Goal: Information Seeking & Learning: Learn about a topic

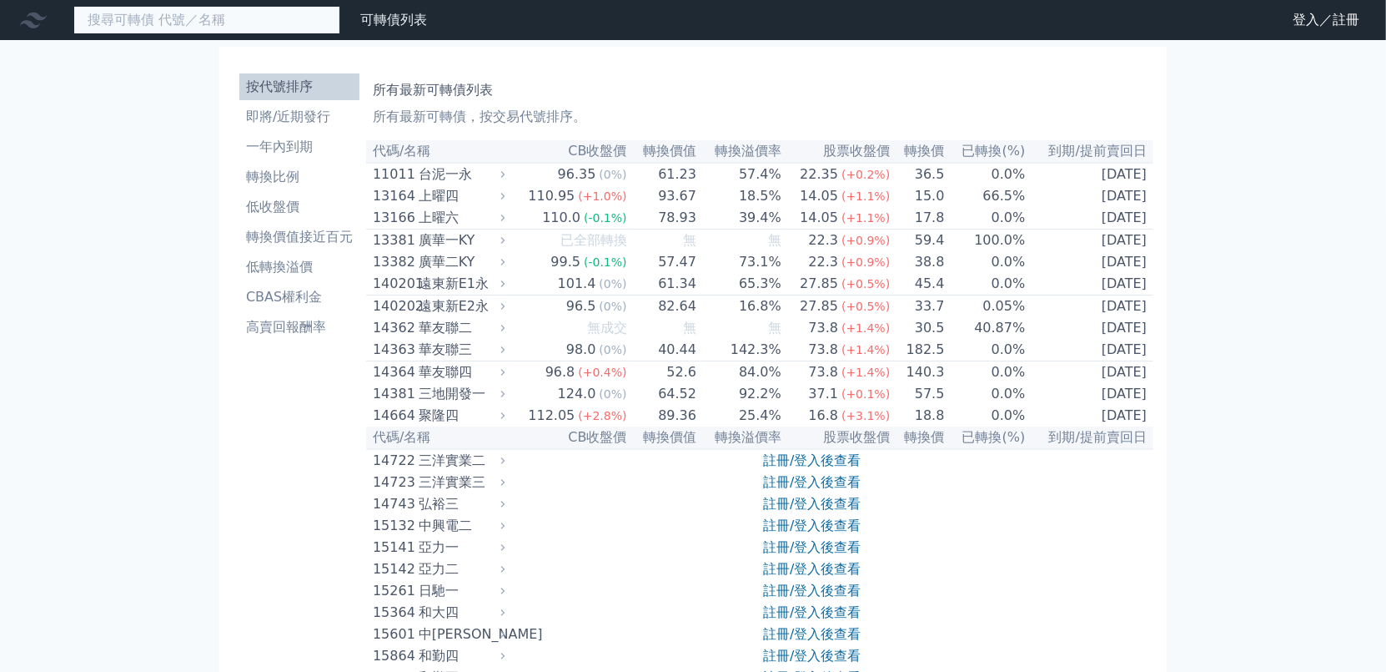
click at [289, 27] on input at bounding box center [206, 20] width 267 height 28
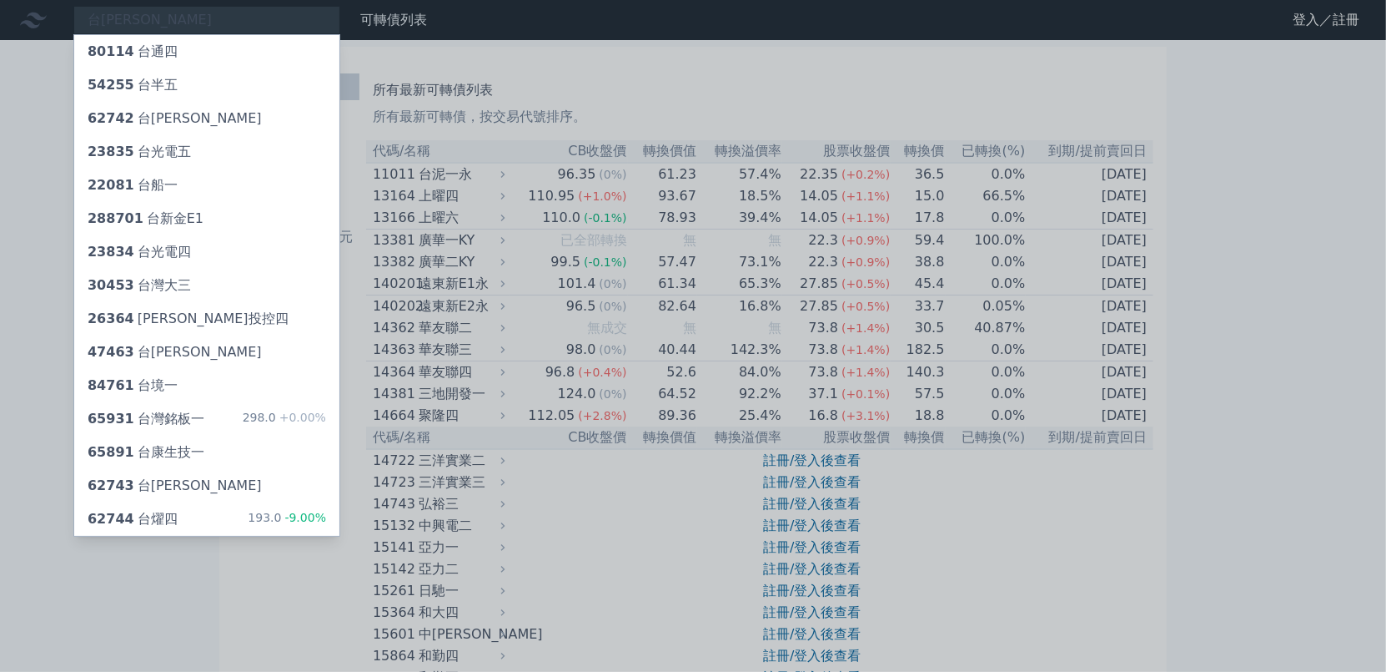
click at [188, 0] on div at bounding box center [693, 336] width 1386 height 672
click at [189, 8] on div "台燿 80114 台通四 54255 台半五 62742 台燿二 23835 台光電五 22081 台船一 288701 台新金E1 23834 台光電四 3…" at bounding box center [206, 20] width 267 height 28
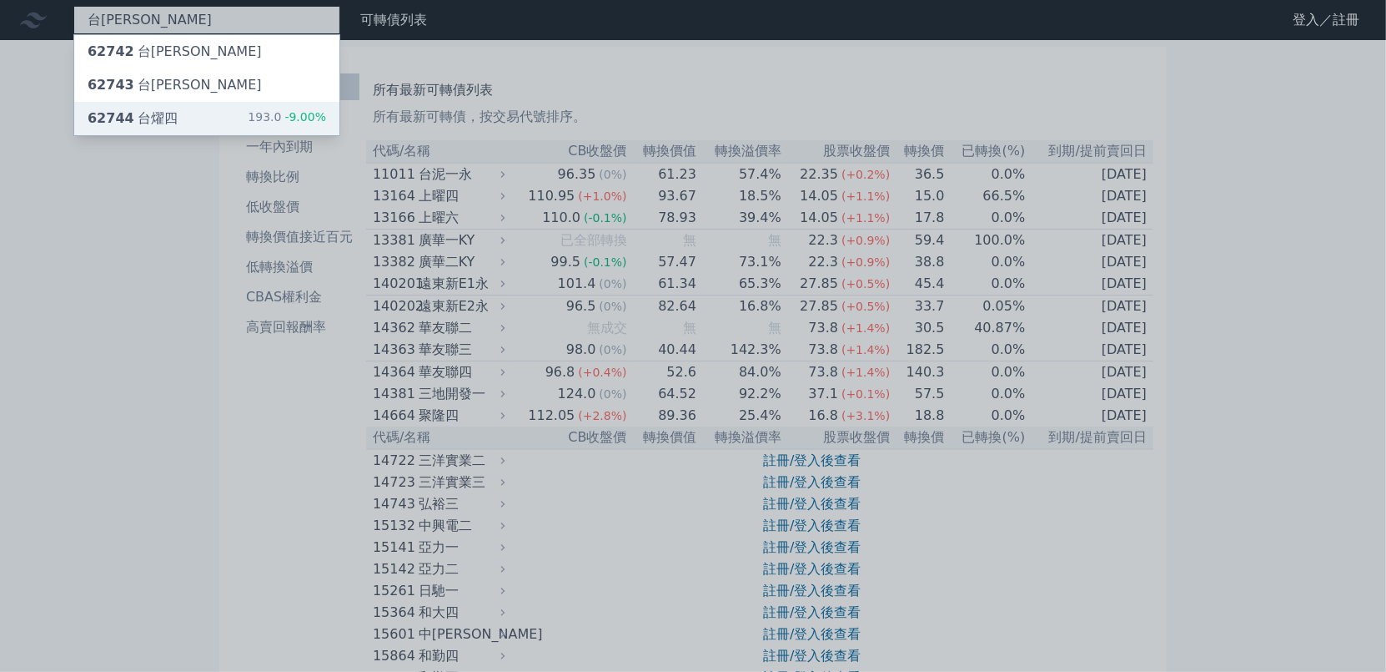
type input "台燿"
click at [189, 118] on div "62744 台燿四 193.0 -9.00%" at bounding box center [206, 118] width 265 height 33
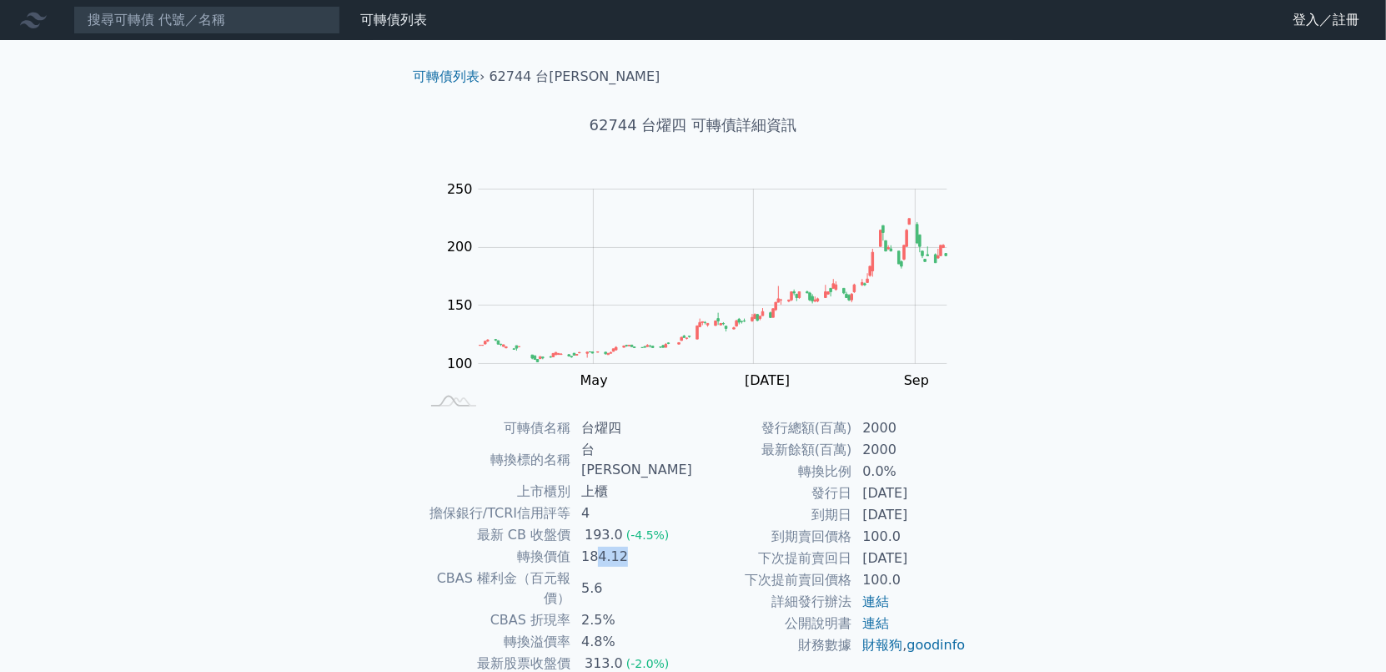
drag, startPoint x: 658, startPoint y: 529, endPoint x: 602, endPoint y: 538, distance: 56.6
click at [602, 546] on td "184.12" at bounding box center [632, 557] width 122 height 22
drag, startPoint x: 602, startPoint y: 538, endPoint x: 589, endPoint y: 561, distance: 26.2
click at [589, 567] on td "5.6" at bounding box center [632, 588] width 122 height 42
drag, startPoint x: 568, startPoint y: 578, endPoint x: 613, endPoint y: 580, distance: 45.1
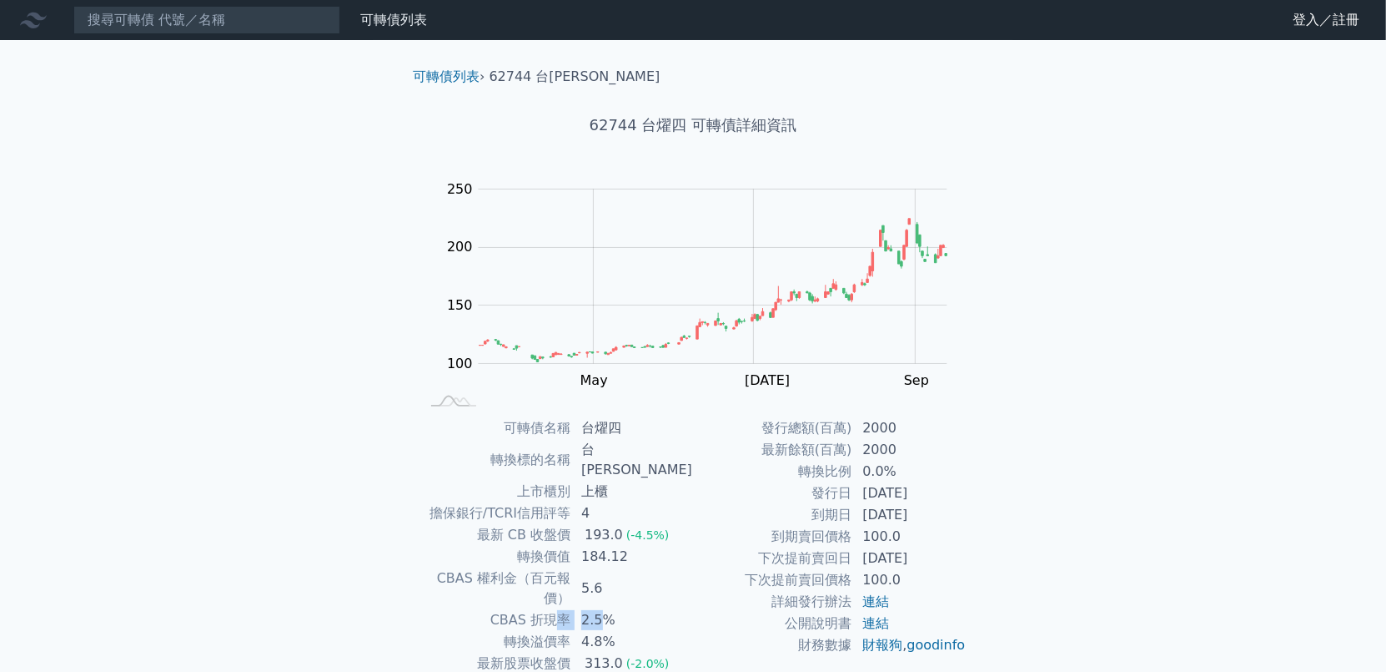
click at [613, 609] on tr "CBAS 折現率 2.5%" at bounding box center [557, 620] width 274 height 22
drag, startPoint x: 613, startPoint y: 580, endPoint x: 633, endPoint y: 596, distance: 26.1
click at [633, 631] on td "4.8%" at bounding box center [632, 642] width 122 height 22
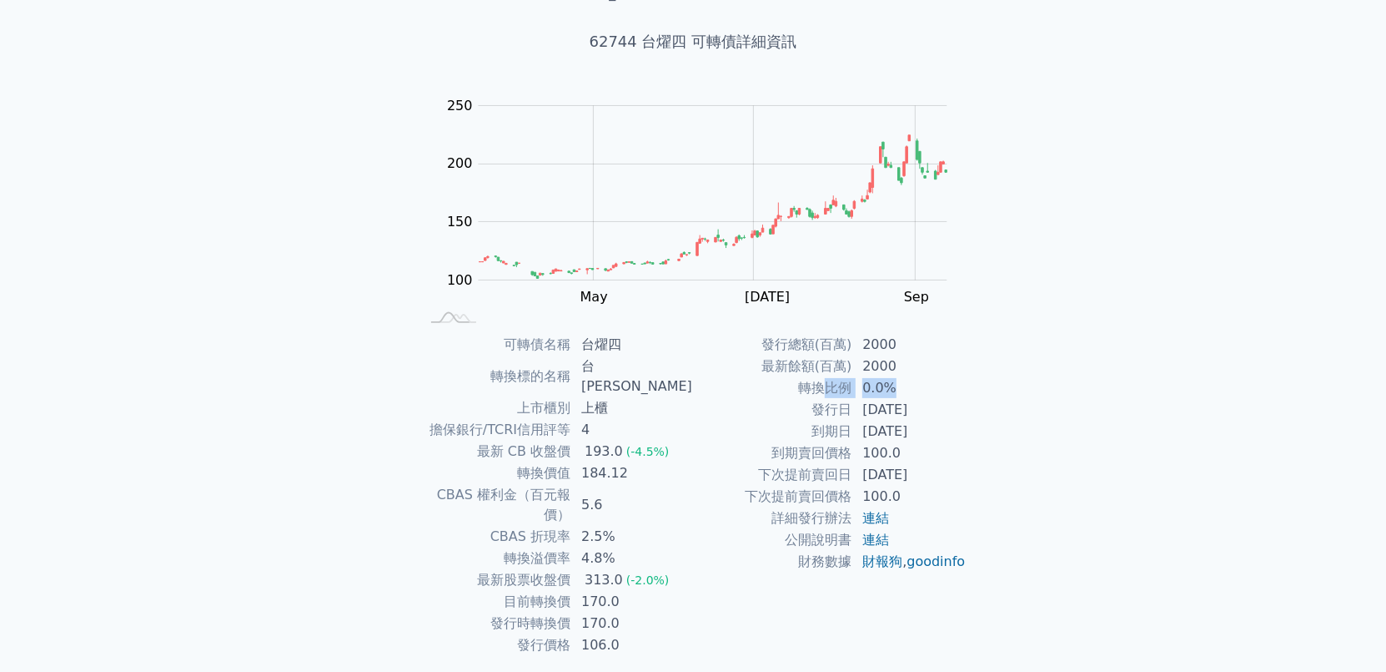
drag, startPoint x: 896, startPoint y: 386, endPoint x: 828, endPoint y: 385, distance: 67.6
click at [828, 385] on tr "轉換比例 0.0%" at bounding box center [830, 388] width 274 height 22
drag, startPoint x: 828, startPoint y: 385, endPoint x: 821, endPoint y: 390, distance: 9.0
click at [821, 390] on td "轉換比例" at bounding box center [772, 388] width 159 height 22
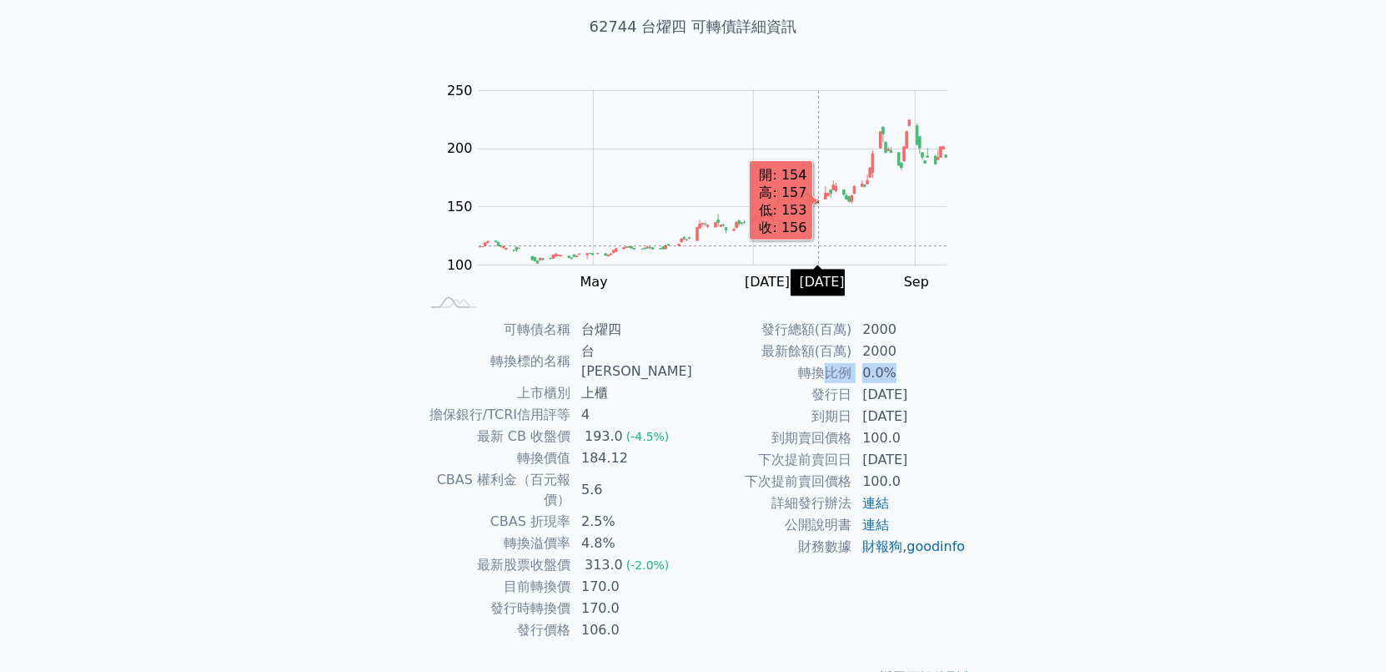
scroll to position [100, 0]
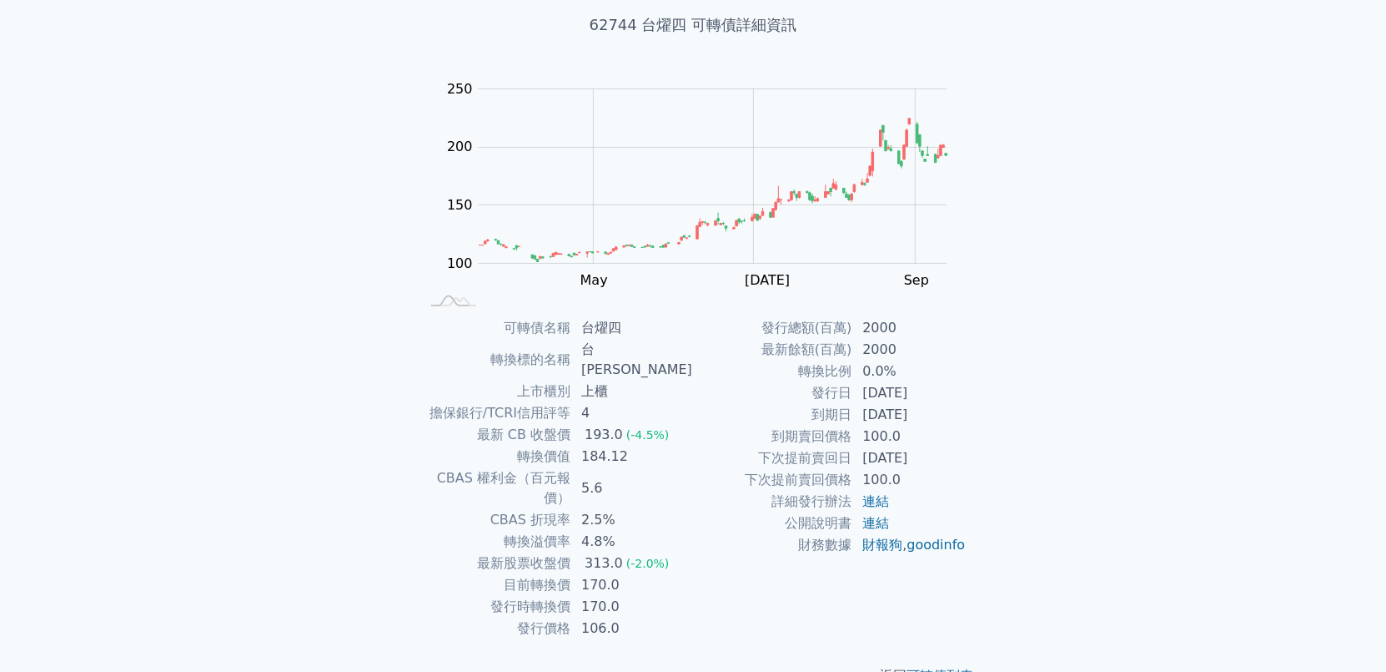
click at [953, 382] on td "2024-05-06" at bounding box center [910, 393] width 114 height 22
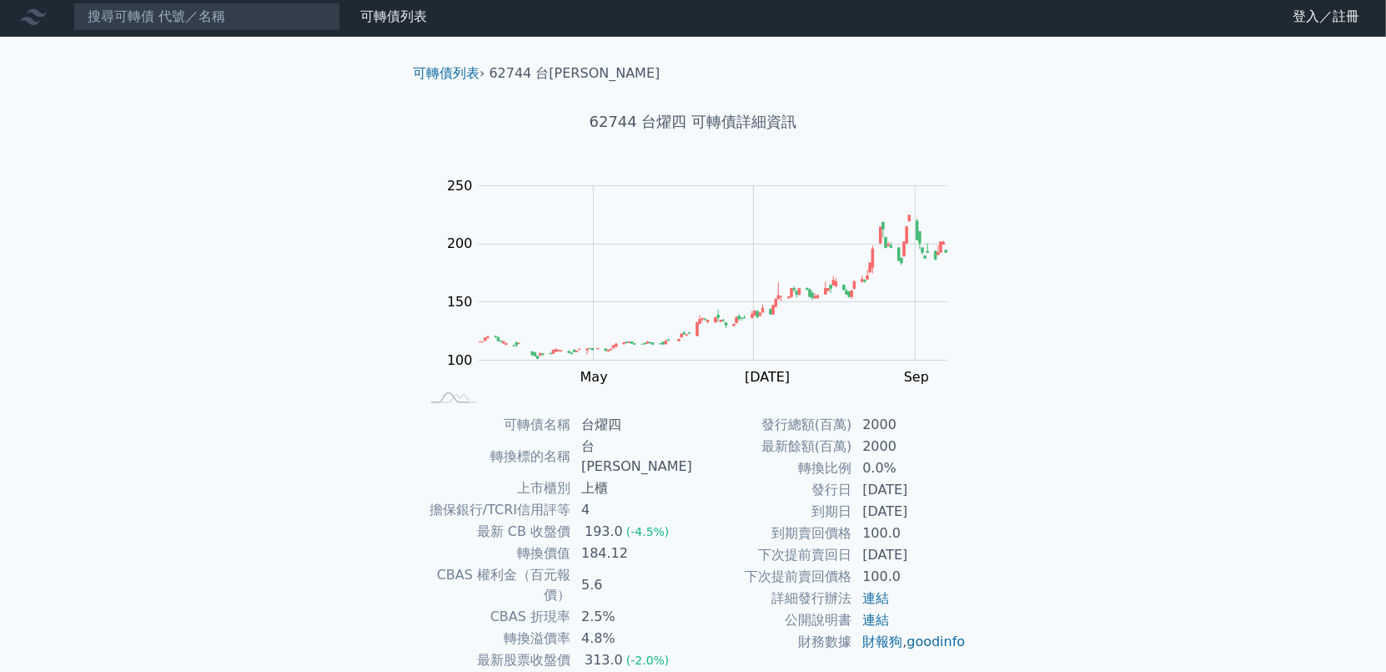
scroll to position [0, 0]
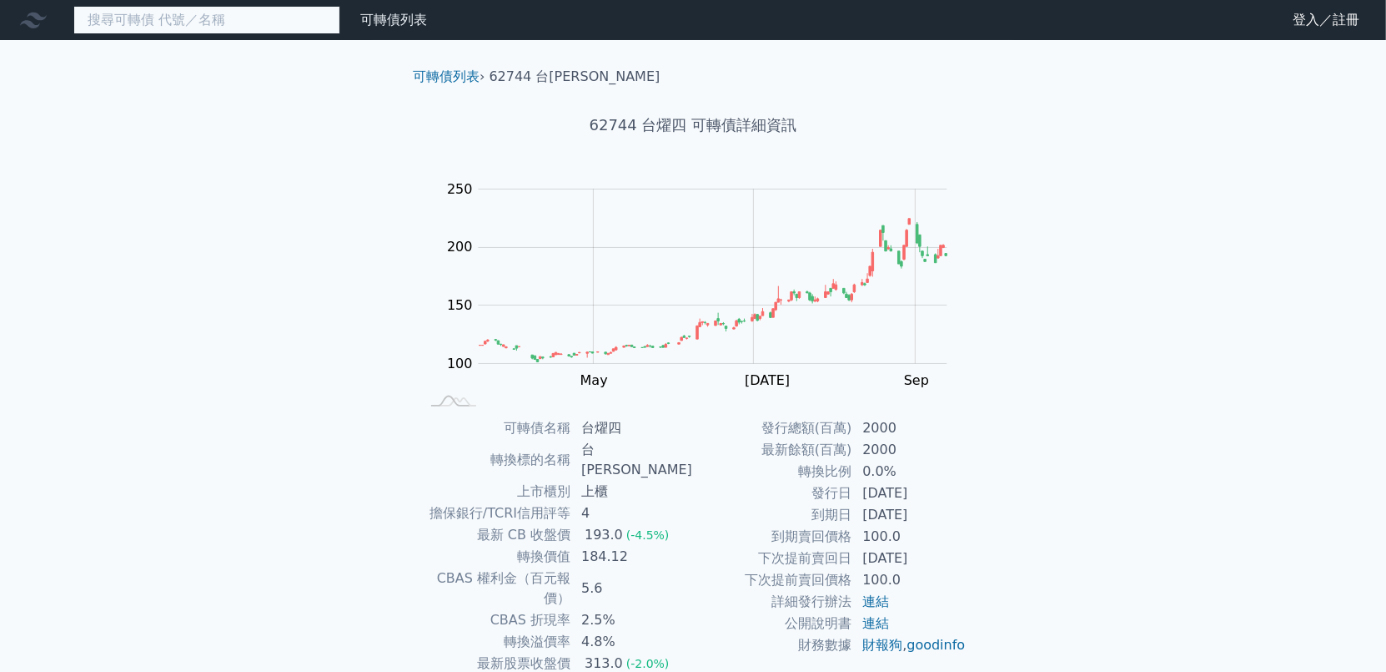
click at [288, 31] on input at bounding box center [206, 20] width 267 height 28
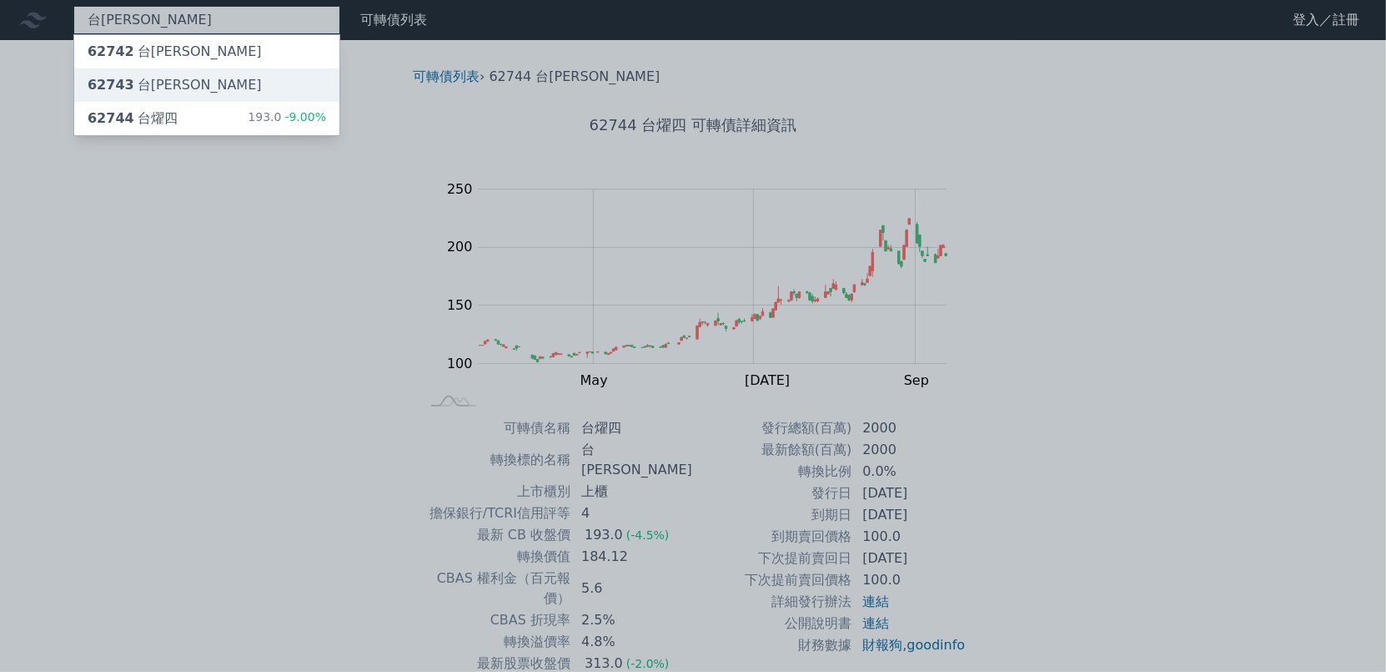
type input "台燿"
click at [123, 71] on div "62743 台燿三" at bounding box center [206, 84] width 265 height 33
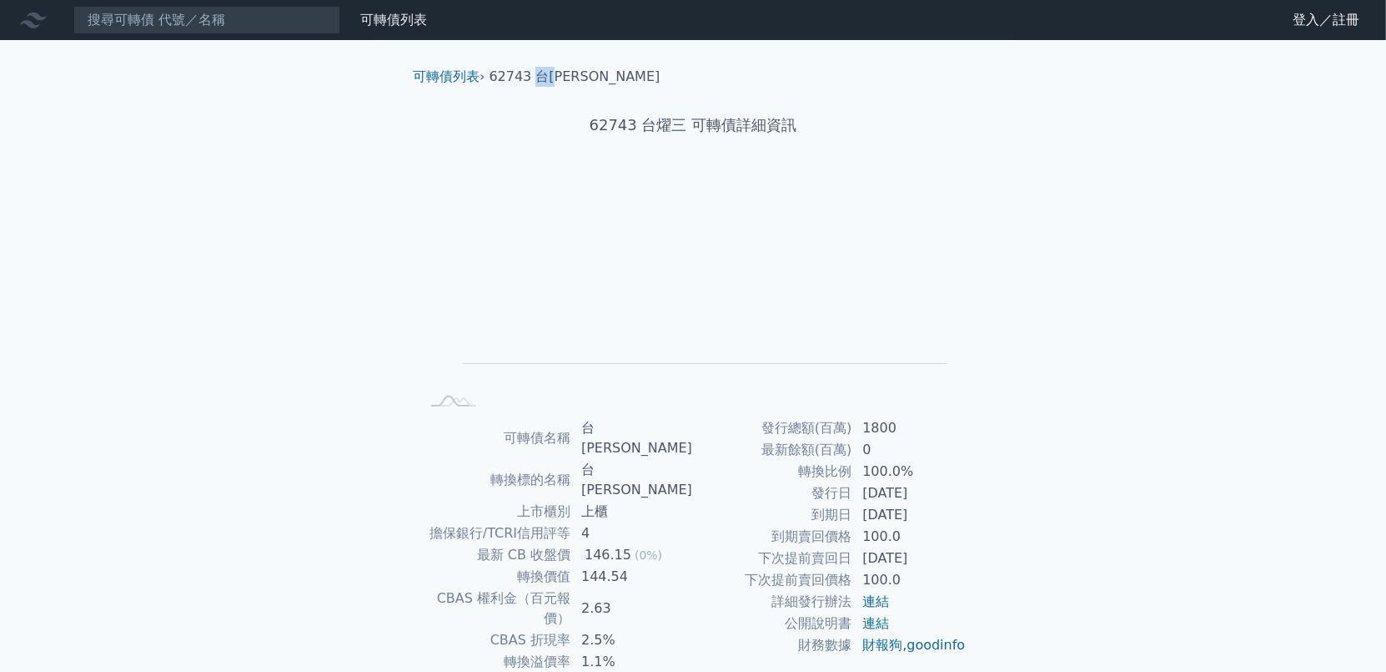
drag, startPoint x: 561, startPoint y: 74, endPoint x: 536, endPoint y: 78, distance: 25.4
click at [536, 78] on li "62743 台燿三" at bounding box center [575, 77] width 171 height 20
copy li "台燿"
click at [217, 24] on input at bounding box center [206, 20] width 267 height 28
paste input "台燿"
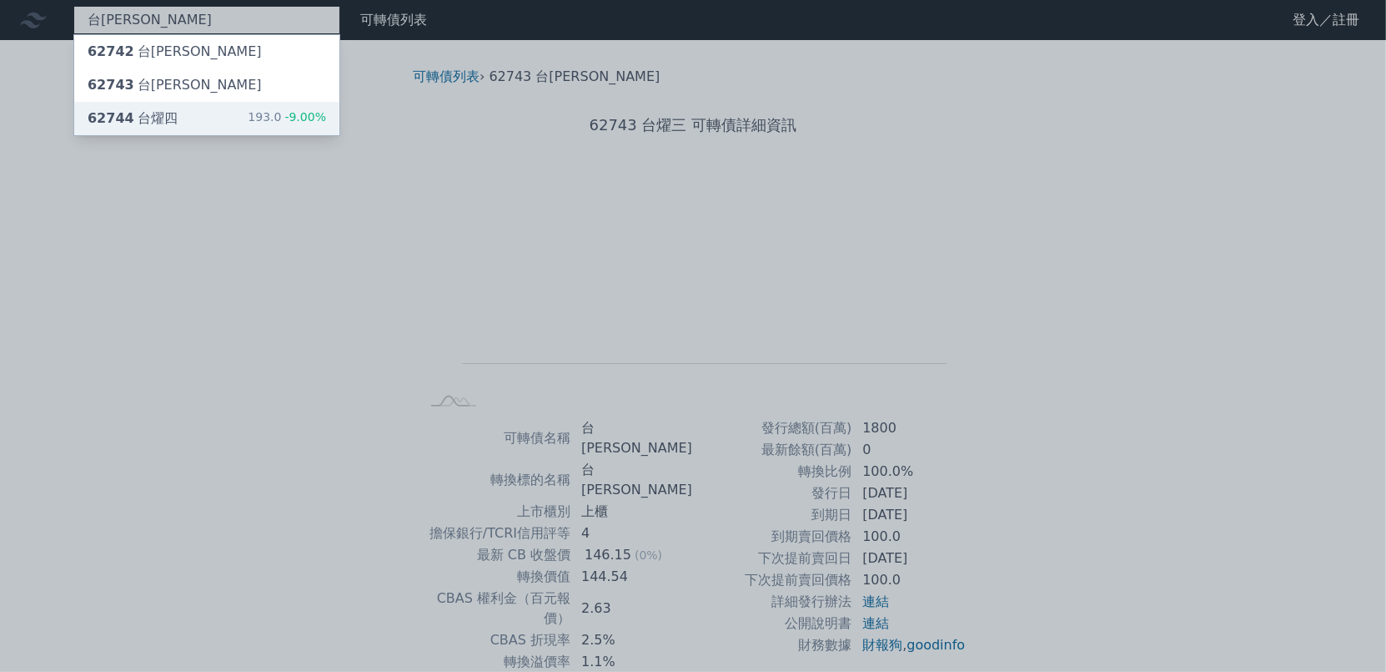
type input "台燿"
click at [204, 110] on div "62744 台燿四 193.0 -9.00%" at bounding box center [206, 118] width 265 height 33
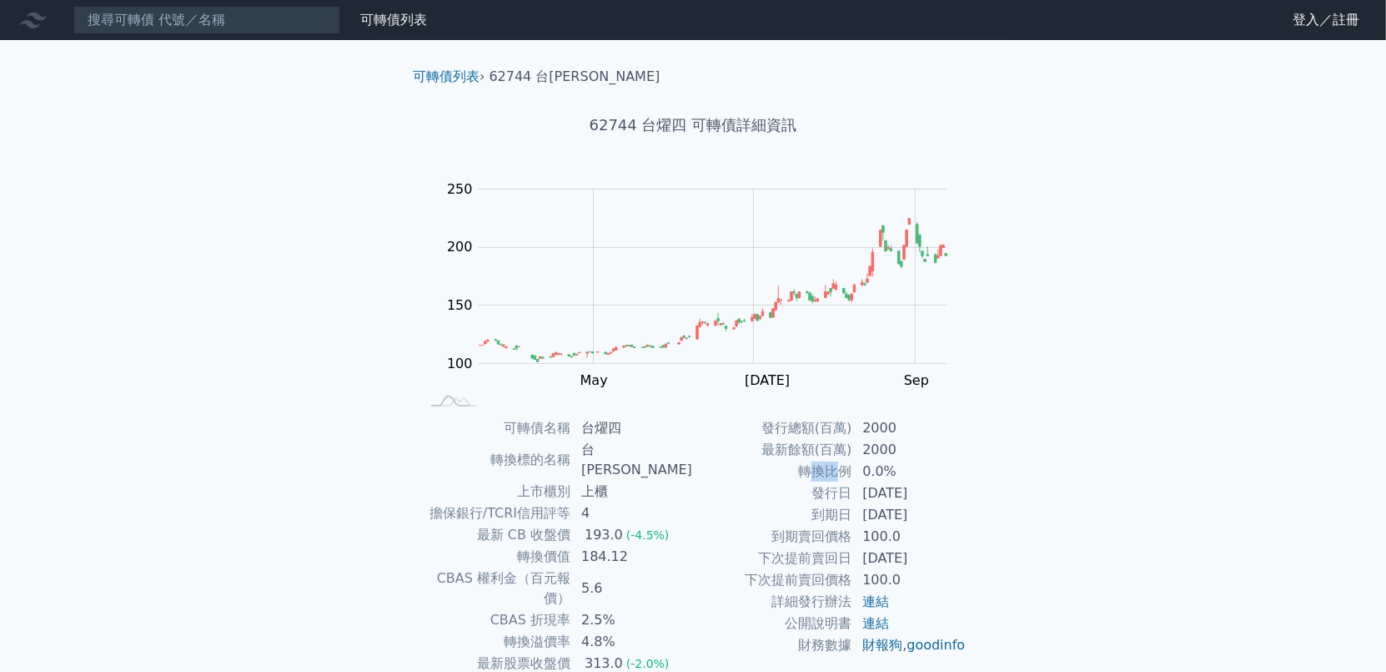
drag, startPoint x: 818, startPoint y: 480, endPoint x: 848, endPoint y: 480, distance: 30.0
click at [848, 480] on td "轉換比例" at bounding box center [772, 471] width 159 height 22
click at [851, 480] on td "轉換比例" at bounding box center [772, 471] width 159 height 22
click at [902, 525] on td "2029-05-06" at bounding box center [910, 515] width 114 height 22
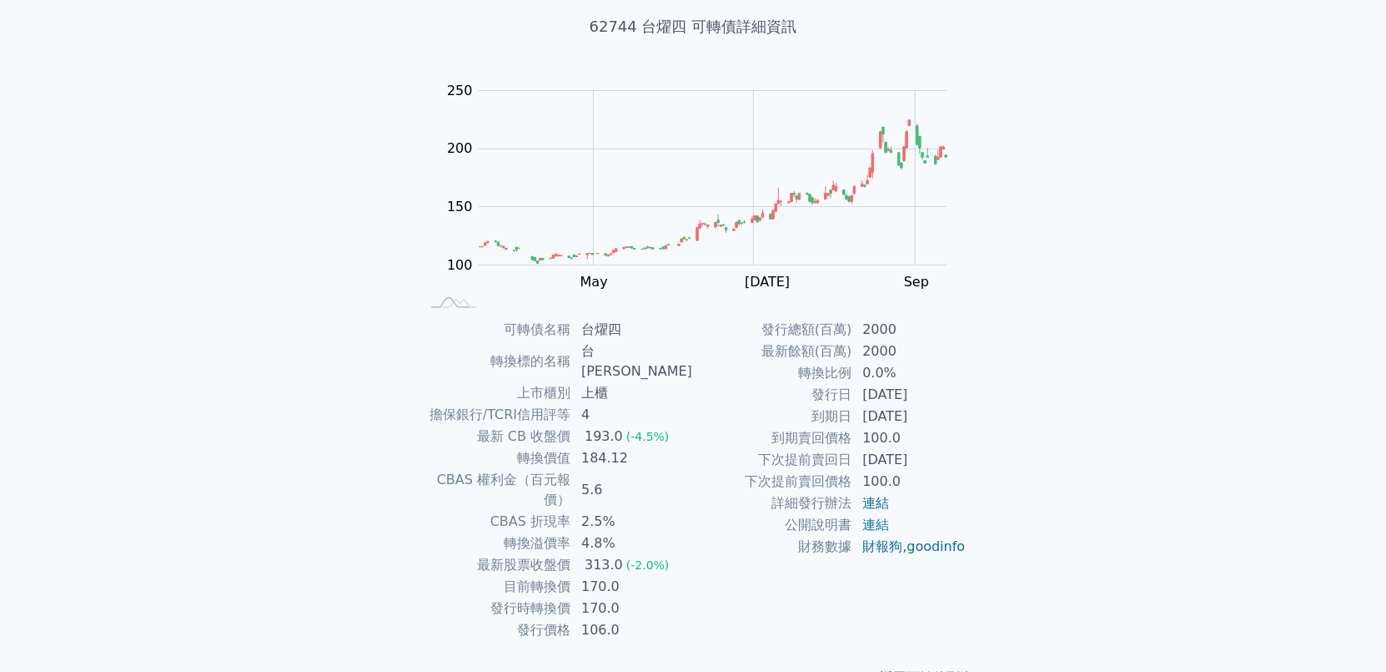
scroll to position [100, 0]
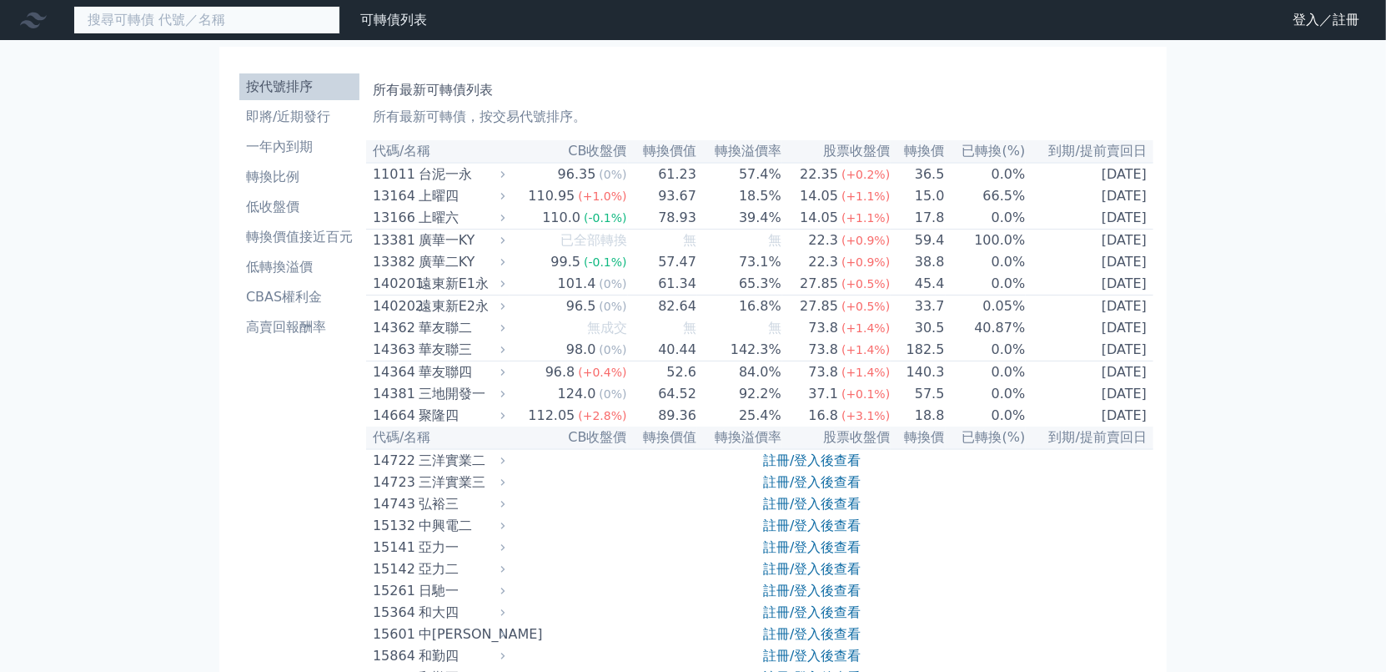
click at [218, 19] on input at bounding box center [206, 20] width 267 height 28
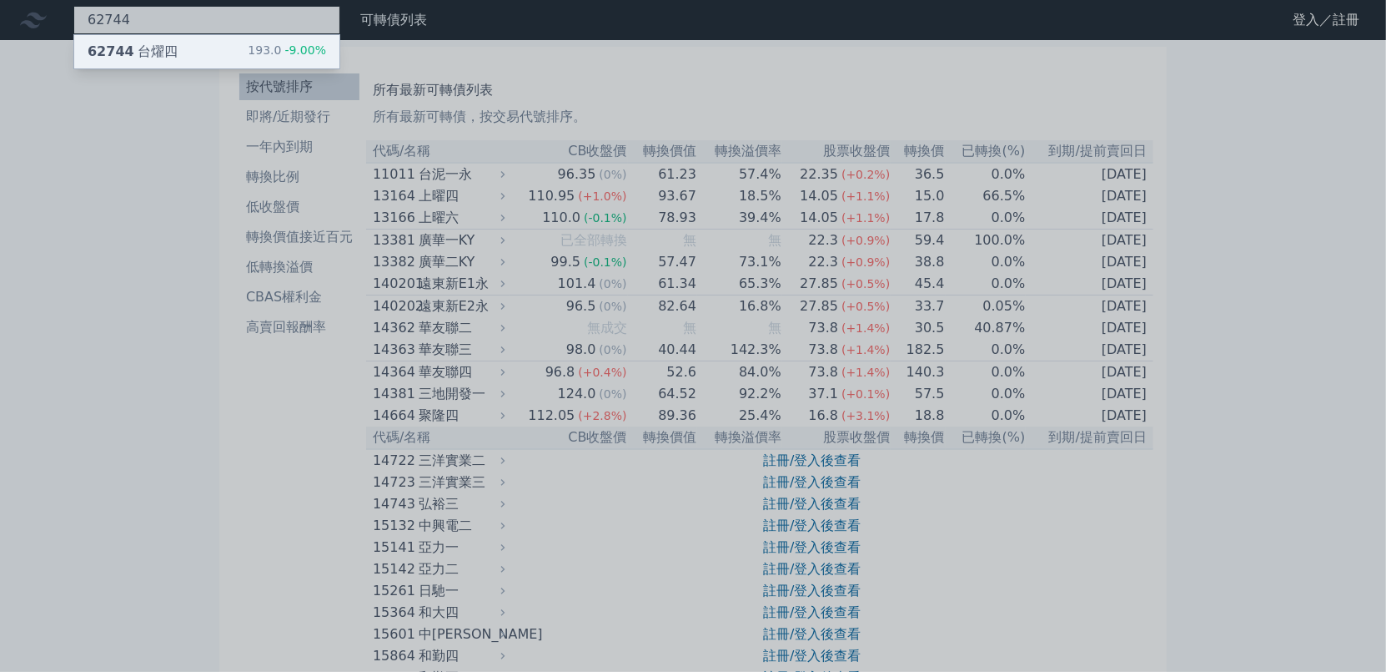
type input "62744"
click at [239, 48] on div "62744 台燿四 193.0 -9.00%" at bounding box center [206, 51] width 265 height 33
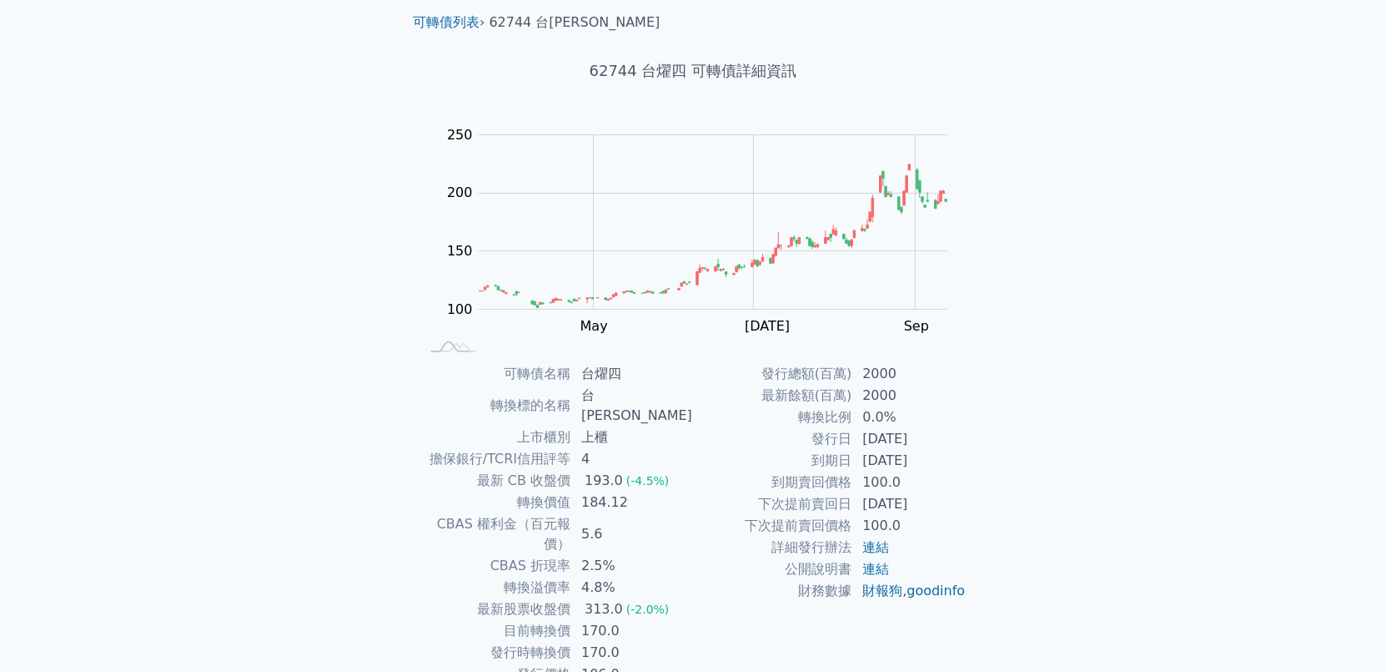
scroll to position [100, 0]
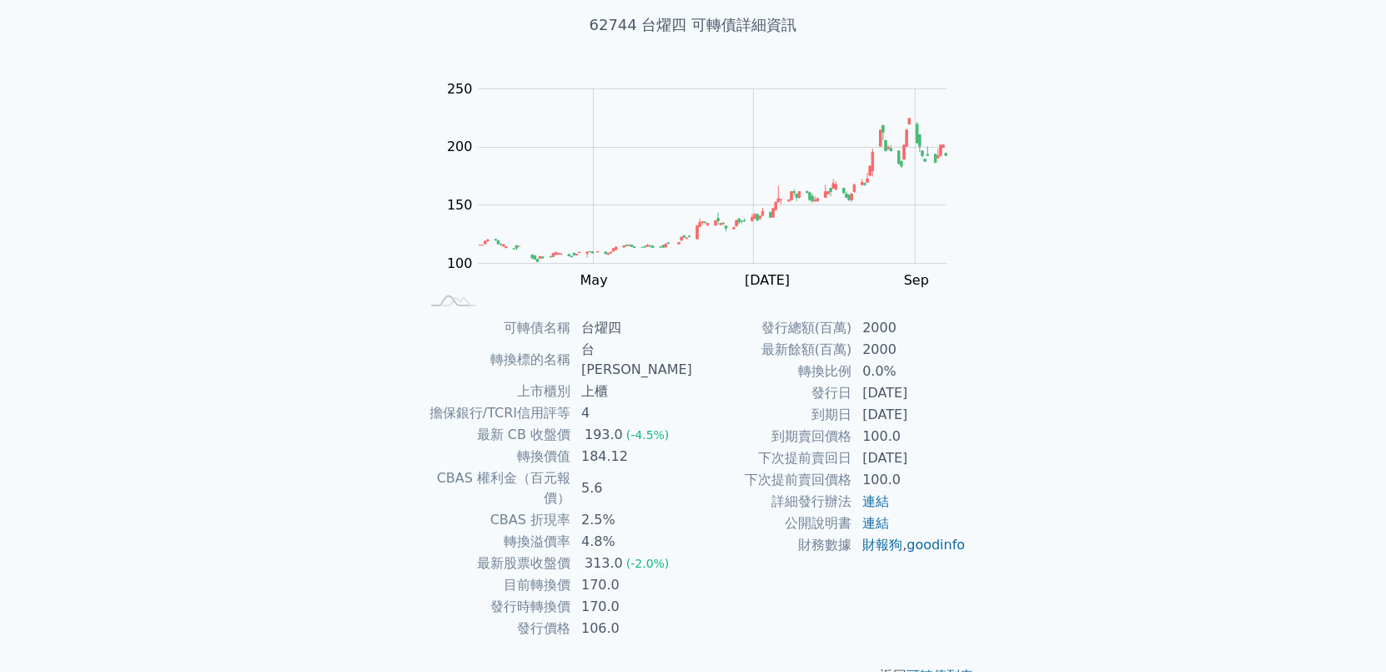
click at [948, 639] on div "返回 可轉債列表" at bounding box center [693, 675] width 587 height 73
click at [948, 667] on link "可轉債列表" at bounding box center [940, 675] width 67 height 16
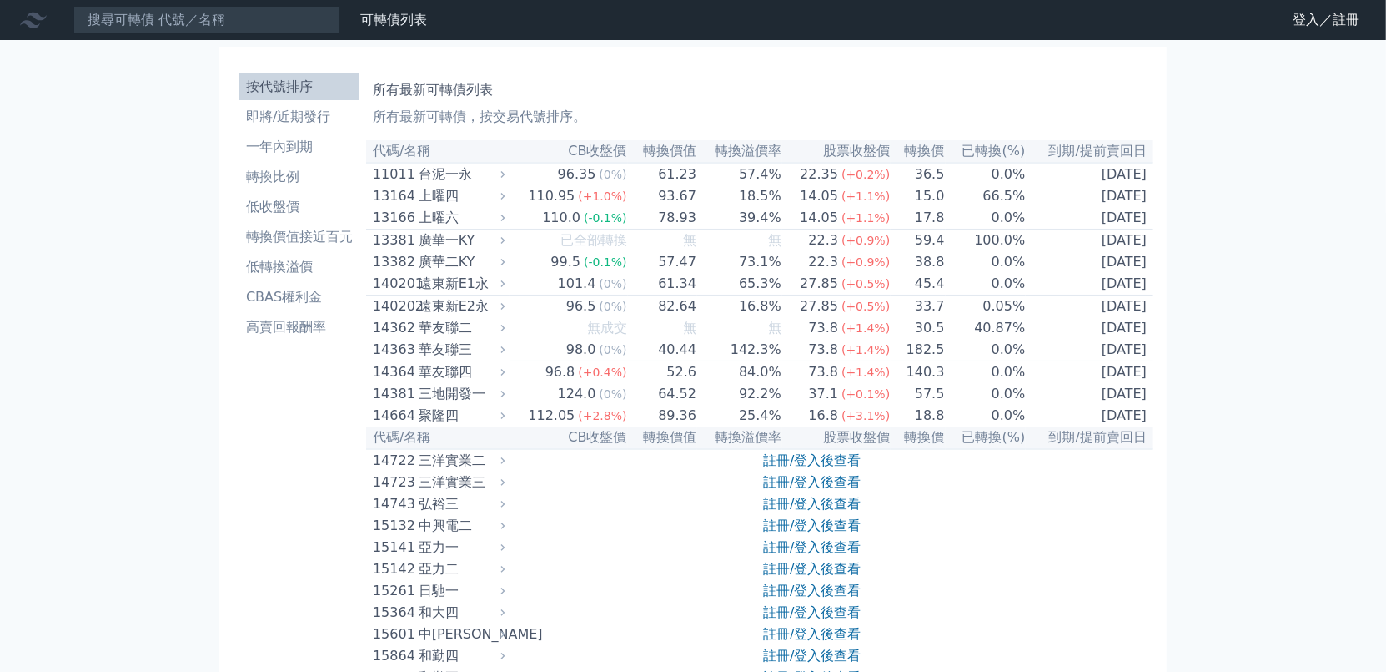
click at [1141, 449] on th "到期/提前賣回日" at bounding box center [1090, 437] width 128 height 23
click at [406, 32] on div "可轉債列表 財務數據" at bounding box center [217, 20] width 434 height 28
click at [193, 27] on input at bounding box center [206, 20] width 267 height 28
